Goal: Information Seeking & Learning: Learn about a topic

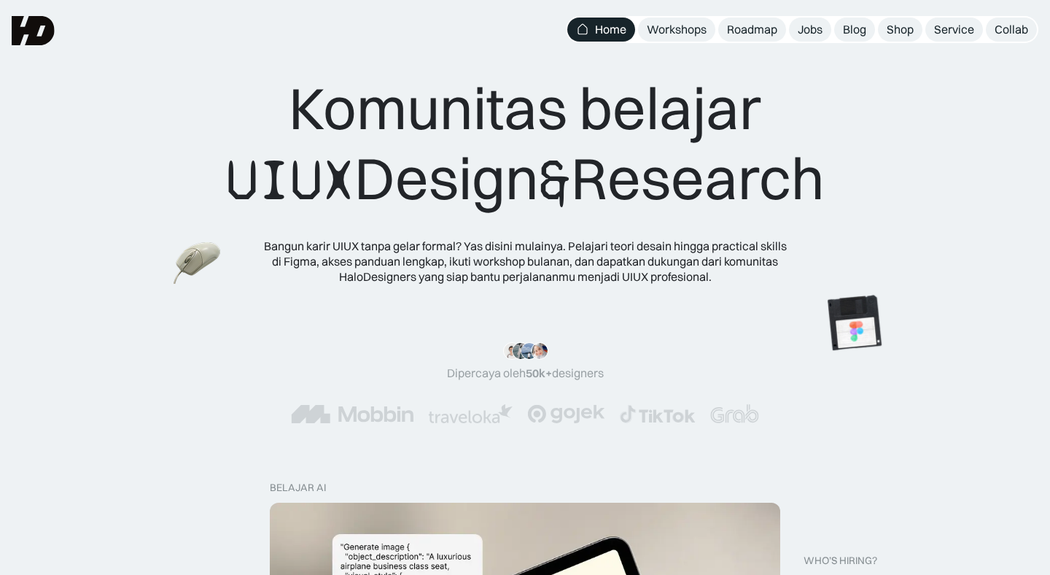
click at [34, 198] on div "Komunitas belajar UIUX Design & Research Bangun karir UIUX tanpa gelar formal? …" at bounding box center [525, 156] width 1050 height 313
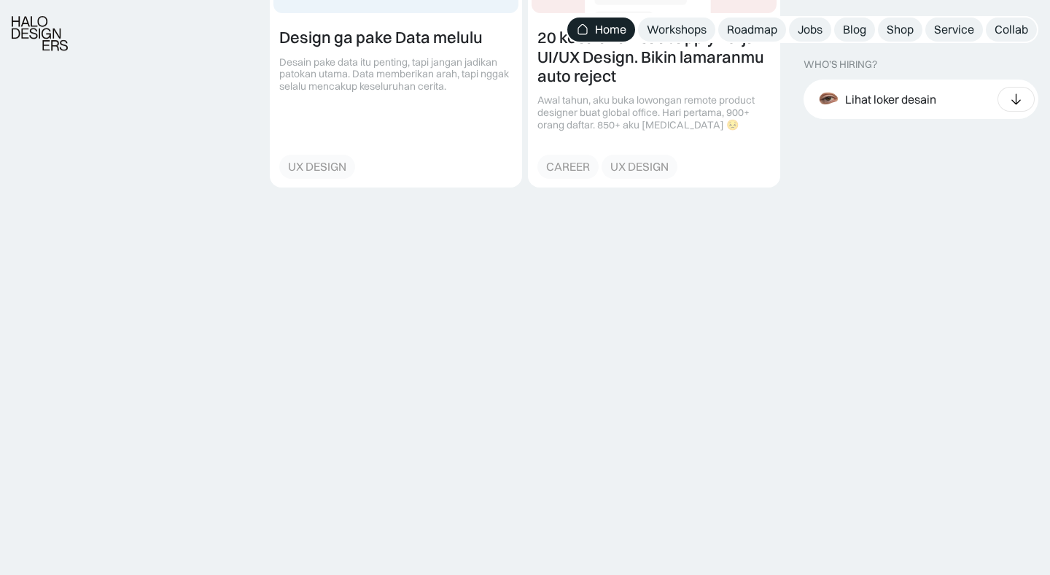
scroll to position [1811, 0]
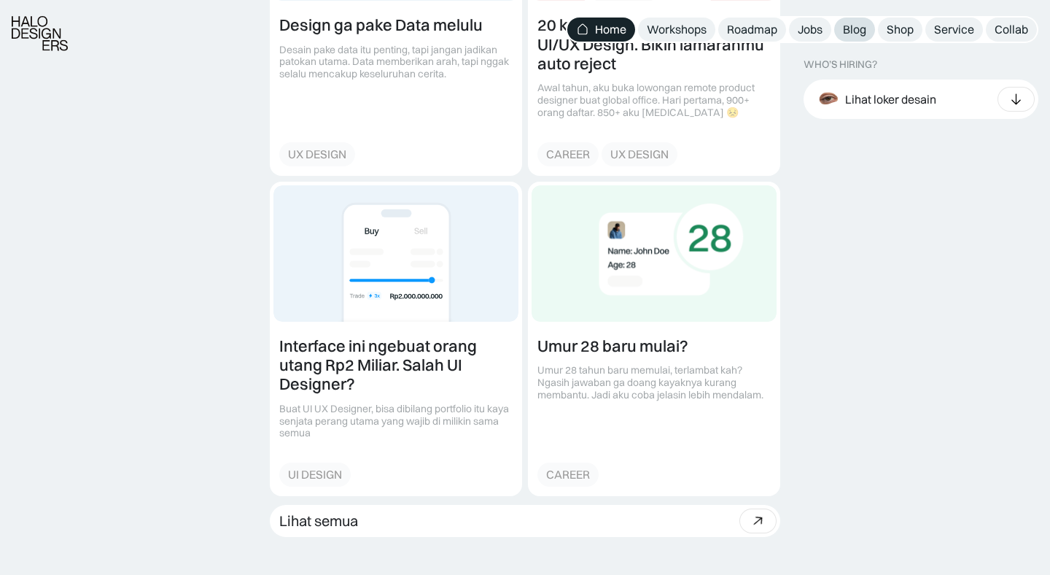
click at [867, 28] on link "Blog" at bounding box center [854, 30] width 41 height 24
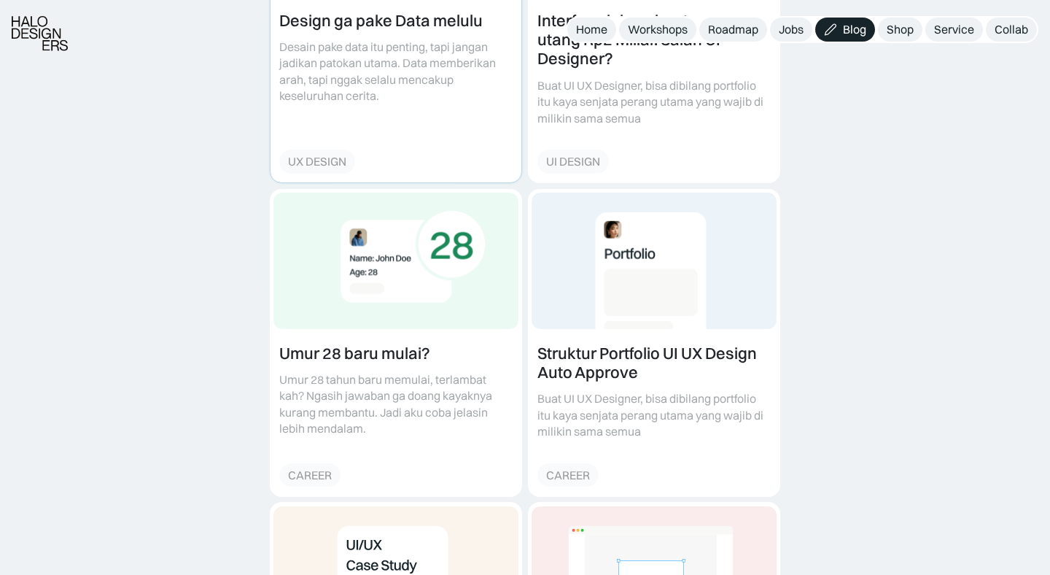
scroll to position [788, 0]
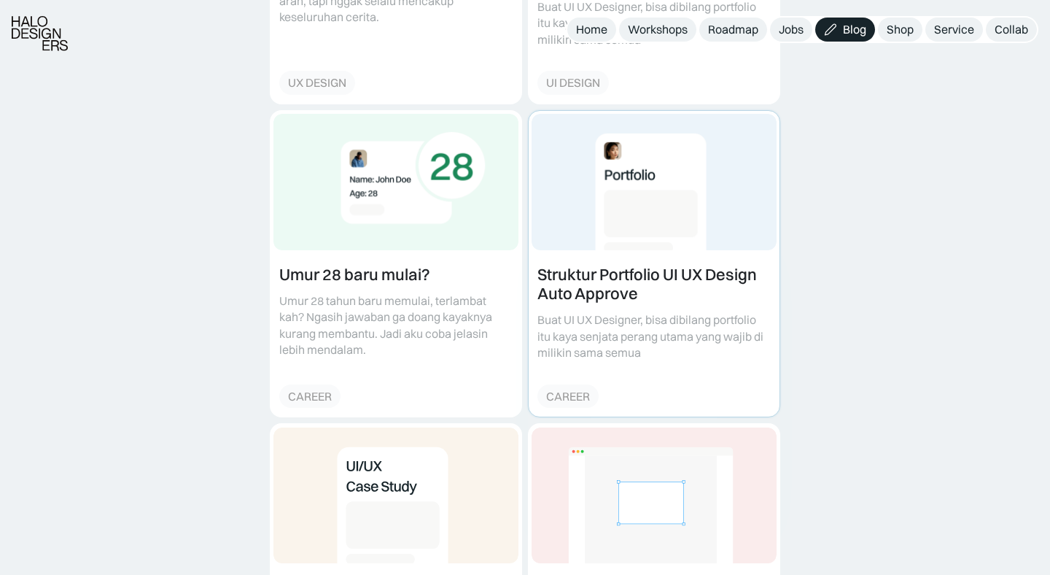
click at [633, 233] on link at bounding box center [654, 264] width 251 height 306
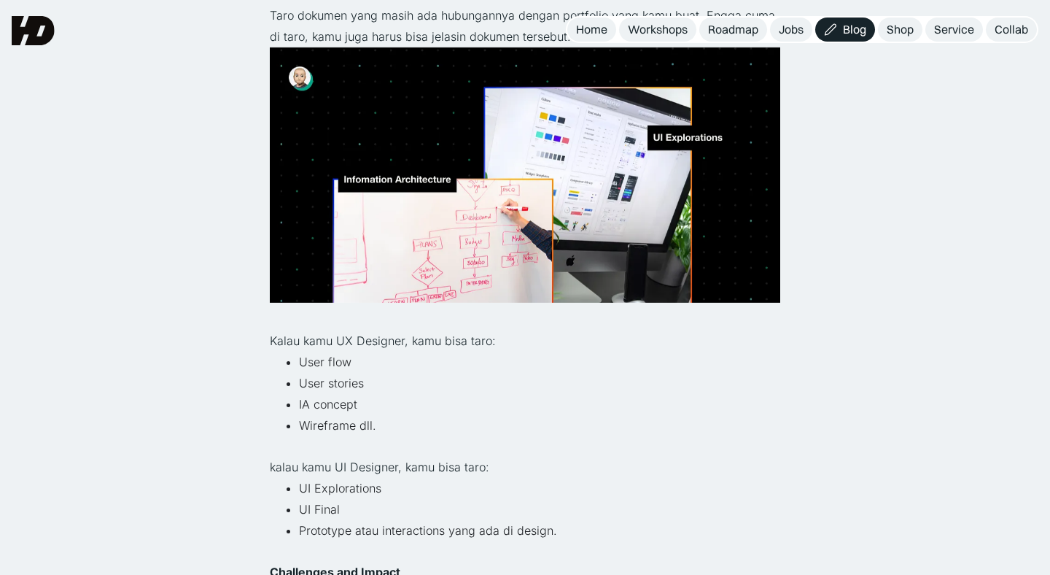
scroll to position [2126, 0]
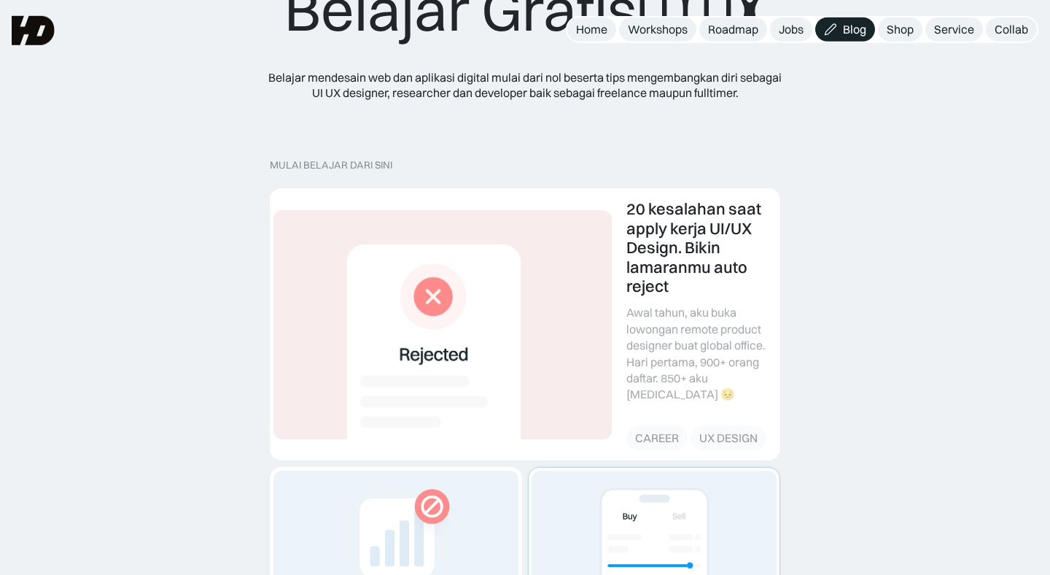
scroll to position [158, 0]
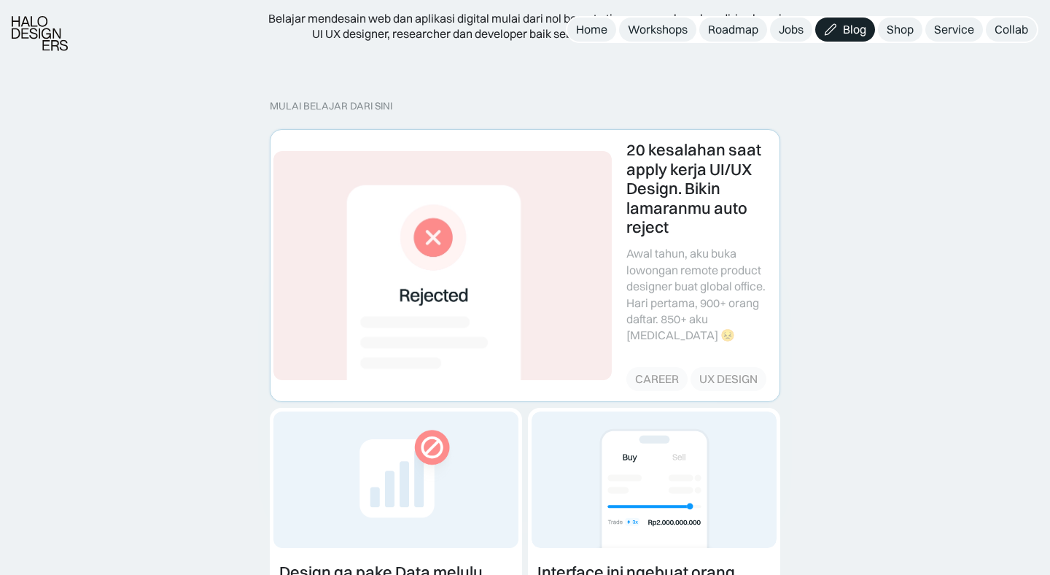
click at [580, 309] on link at bounding box center [525, 265] width 509 height 271
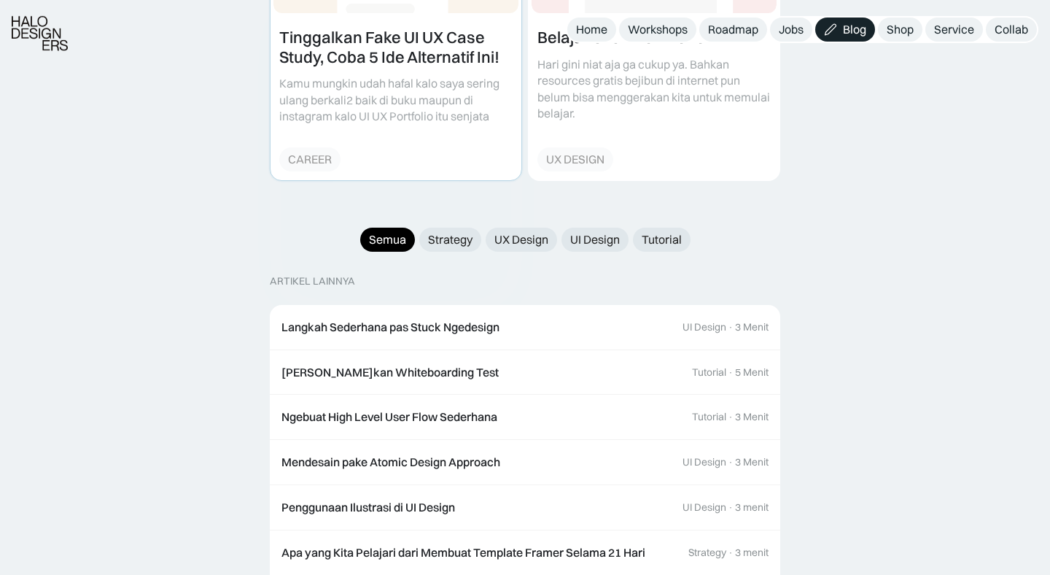
scroll to position [1339, 0]
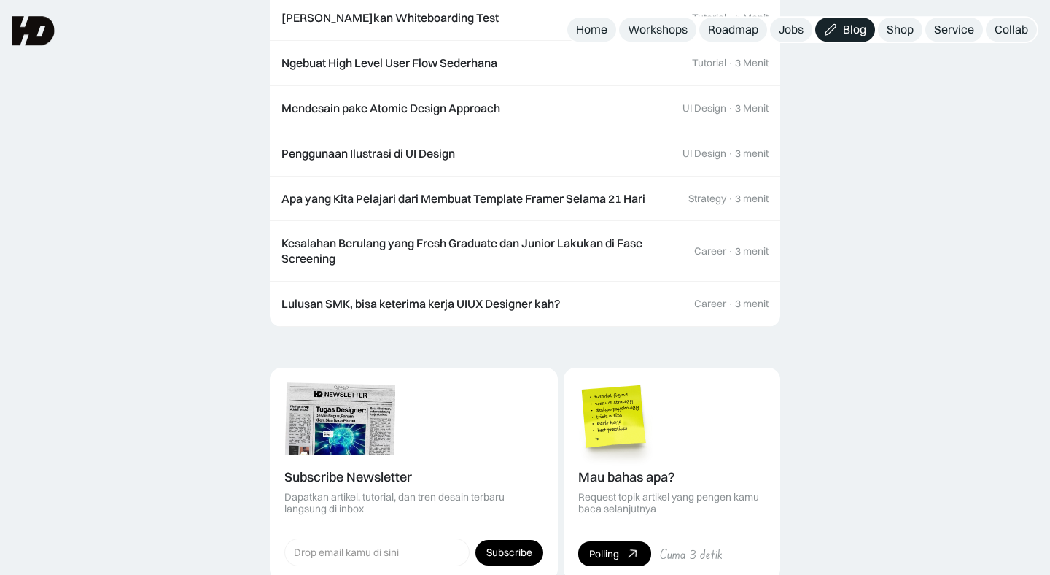
scroll to position [2850, 0]
